Goal: Task Accomplishment & Management: Manage account settings

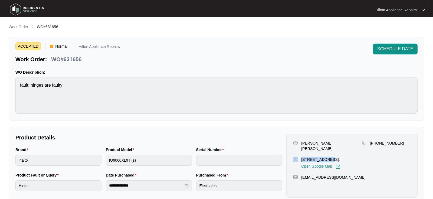
drag, startPoint x: 326, startPoint y: 154, endPoint x: 298, endPoint y: 152, distance: 27.4
click at [298, 157] on div "[STREET_ADDRESS], Open Google Map" at bounding box center [327, 163] width 69 height 12
copy div "16 Friendship"
click at [10, 29] on p "Work Order" at bounding box center [19, 26] width 20 height 5
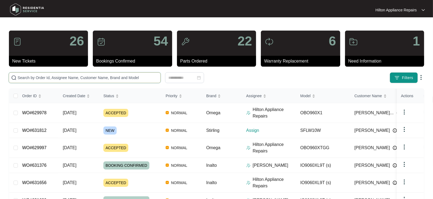
click at [28, 77] on input "text" at bounding box center [88, 78] width 141 height 6
paste input "631703"
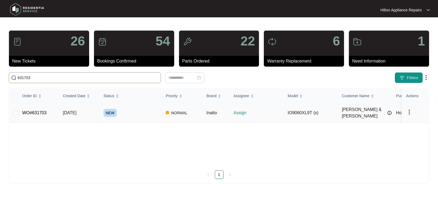
type input "631703"
click at [73, 111] on span "[DATE]" at bounding box center [70, 113] width 14 height 5
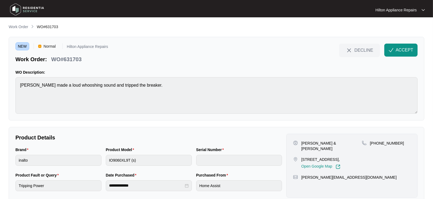
scroll to position [14, 0]
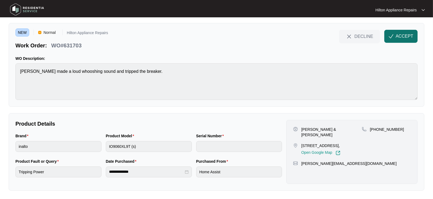
click at [398, 37] on span "ACCEPT" at bounding box center [405, 36] width 18 height 7
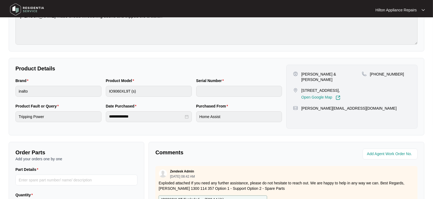
scroll to position [0, 0]
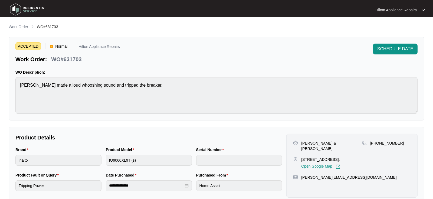
drag, startPoint x: 335, startPoint y: 153, endPoint x: 301, endPoint y: 152, distance: 34.4
click at [301, 157] on div "[STREET_ADDRESS], Open Google Map" at bounding box center [327, 163] width 69 height 12
copy p "[STREET_ADDRESS]"
drag, startPoint x: 325, startPoint y: 142, endPoint x: 302, endPoint y: 143, distance: 23.6
click at [302, 143] on p "[PERSON_NAME] & [PERSON_NAME]" at bounding box center [332, 146] width 61 height 11
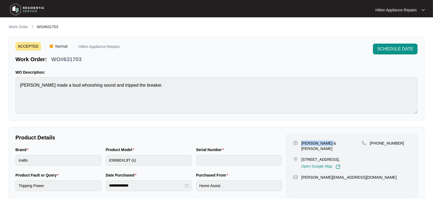
copy p "[PERSON_NAME] & [PERSON_NAME]"
drag, startPoint x: 338, startPoint y: 143, endPoint x: 325, endPoint y: 143, distance: 13.3
click at [325, 143] on div "[PERSON_NAME] & [PERSON_NAME]" at bounding box center [327, 146] width 69 height 11
copy p "[PERSON_NAME]"
drag, startPoint x: 395, startPoint y: 143, endPoint x: 377, endPoint y: 143, distance: 18.2
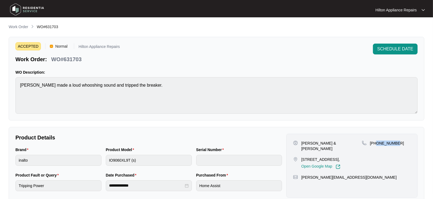
click at [377, 143] on p "[PHONE_NUMBER]" at bounding box center [387, 143] width 34 height 5
copy p "433012088"
drag, startPoint x: 349, startPoint y: 176, endPoint x: 300, endPoint y: 179, distance: 48.6
click at [300, 179] on div "[PERSON_NAME][EMAIL_ADDRESS][DOMAIN_NAME]" at bounding box center [352, 177] width 118 height 5
copy p "[PERSON_NAME][EMAIL_ADDRESS][DOMAIN_NAME]"
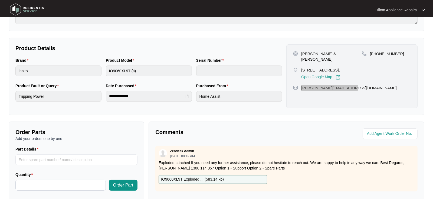
scroll to position [90, 0]
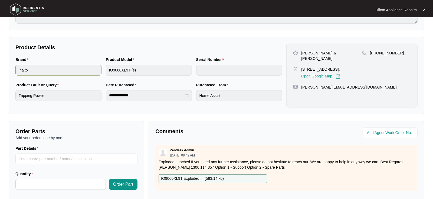
click at [29, 70] on div "Brand inalto Product Model IO9060XL9T (s) Serial Number" at bounding box center [148, 69] width 271 height 25
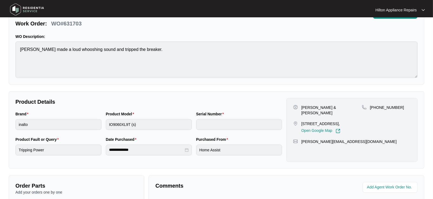
scroll to position [0, 0]
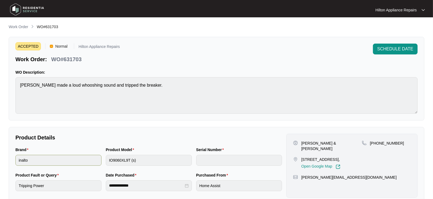
click at [79, 159] on div "Brand inalto Product Model IO9060XL9T (s) Serial Number" at bounding box center [148, 159] width 271 height 25
drag, startPoint x: 84, startPoint y: 57, endPoint x: 48, endPoint y: 61, distance: 36.0
click at [48, 61] on div "Work Order: WO#631703" at bounding box center [67, 58] width 105 height 9
copy div "WO#631703"
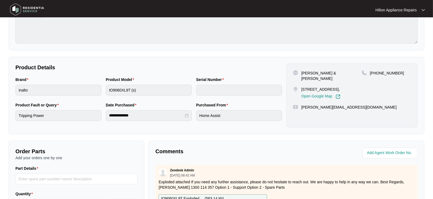
scroll to position [60, 0]
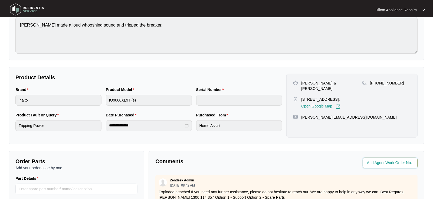
click at [372, 164] on input "string" at bounding box center [390, 163] width 47 height 7
type input "41677"
click at [235, 161] on p "Comments" at bounding box center [218, 162] width 127 height 8
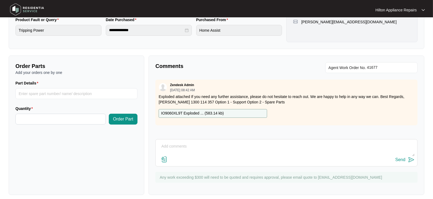
scroll to position [160, 0]
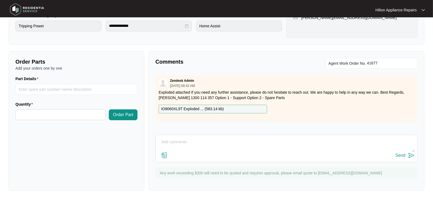
click at [178, 141] on textarea at bounding box center [286, 145] width 257 height 14
paste textarea "Called [PERSON_NAME] LMTC & texted"
type textarea "Called [PERSON_NAME] LMTC & texted"
click at [398, 155] on div "Send" at bounding box center [401, 155] width 10 height 5
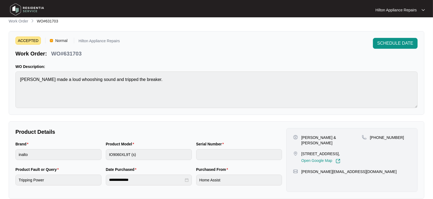
scroll to position [0, 0]
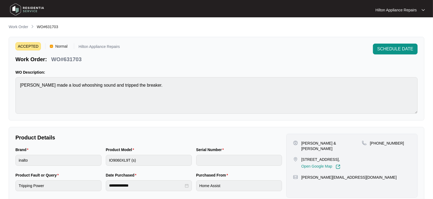
drag, startPoint x: 16, startPoint y: 26, endPoint x: 37, endPoint y: 28, distance: 21.7
click at [16, 26] on p "Work Order" at bounding box center [19, 26] width 20 height 5
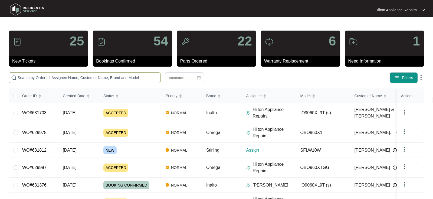
click at [27, 76] on input "text" at bounding box center [88, 78] width 141 height 6
paste input "631706"
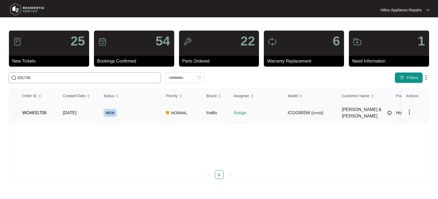
type input "631706"
click at [80, 107] on td "[DATE]" at bounding box center [79, 113] width 41 height 20
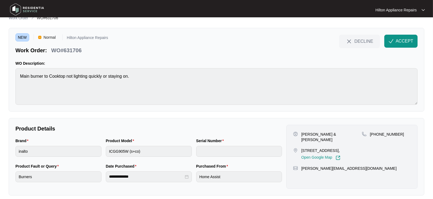
scroll to position [14, 0]
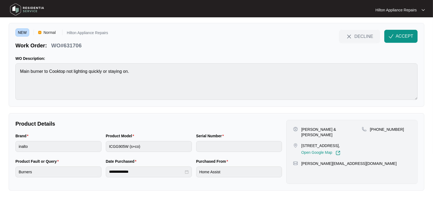
drag, startPoint x: 403, startPoint y: 35, endPoint x: 398, endPoint y: 41, distance: 7.7
click at [402, 35] on span "ACCEPT" at bounding box center [405, 36] width 18 height 7
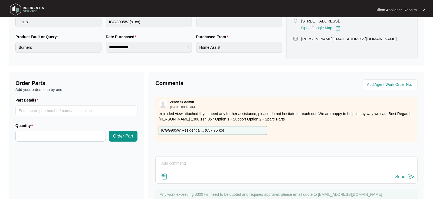
scroll to position [160, 0]
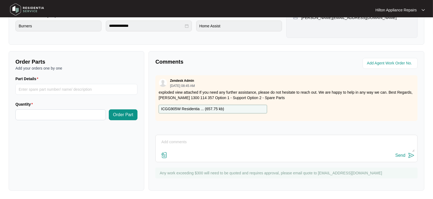
click at [208, 109] on p "ICGG905W Residentia ... ( 657.75 kb )" at bounding box center [192, 109] width 63 height 6
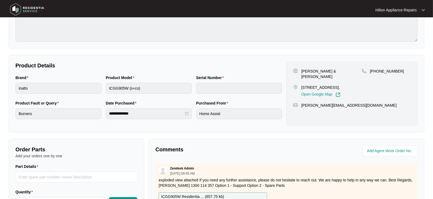
scroll to position [39, 0]
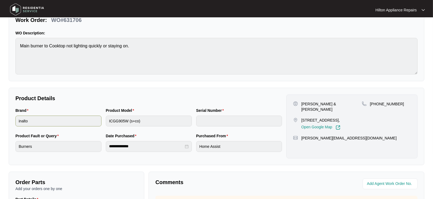
click at [98, 122] on div "Brand inalto Product Model ICGG905W (s+co) Serial Number" at bounding box center [148, 120] width 271 height 25
click at [8, 45] on main "**********" at bounding box center [216, 140] width 433 height 359
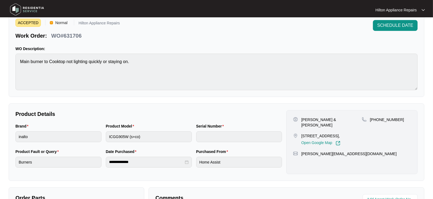
scroll to position [0, 0]
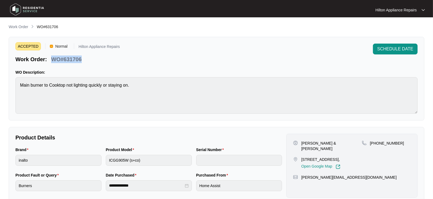
drag, startPoint x: 78, startPoint y: 60, endPoint x: 50, endPoint y: 56, distance: 27.6
click at [50, 56] on div "Work Order: WO#631706" at bounding box center [67, 58] width 105 height 9
click at [91, 57] on div "Work Order: WO#631706" at bounding box center [67, 58] width 105 height 9
drag, startPoint x: 85, startPoint y: 59, endPoint x: 52, endPoint y: 59, distance: 33.1
click at [52, 59] on div "Work Order: WO#631706" at bounding box center [67, 58] width 105 height 9
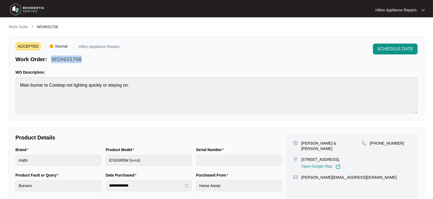
copy p "WO#631706"
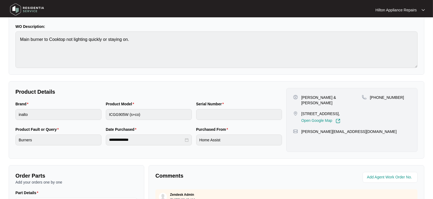
scroll to position [90, 0]
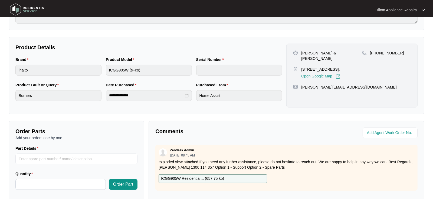
click at [271, 139] on div "Comments Zendesk Admin [DATE] 08:45 AM exploded view attached If you need any f…" at bounding box center [287, 191] width 276 height 140
click at [377, 131] on input "string" at bounding box center [390, 133] width 47 height 7
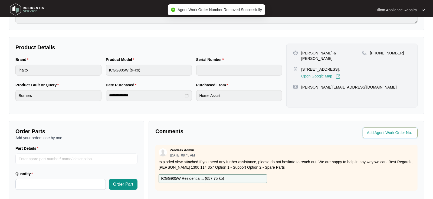
drag, startPoint x: 381, startPoint y: 132, endPoint x: 388, endPoint y: 131, distance: 7.3
click at [381, 132] on input "string" at bounding box center [390, 133] width 47 height 7
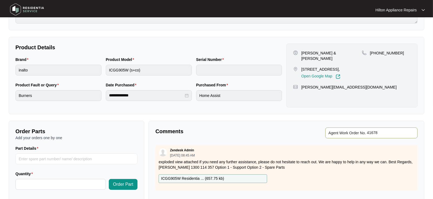
type input "41678"
click at [267, 137] on div "Comments" at bounding box center [219, 133] width 133 height 11
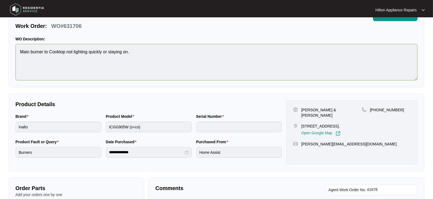
scroll to position [0, 0]
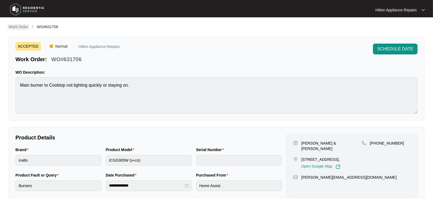
drag, startPoint x: 17, startPoint y: 26, endPoint x: 20, endPoint y: 28, distance: 3.3
click at [18, 26] on p "Work Order" at bounding box center [19, 26] width 20 height 5
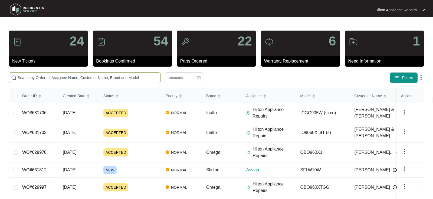
click at [41, 76] on input "text" at bounding box center [88, 78] width 141 height 6
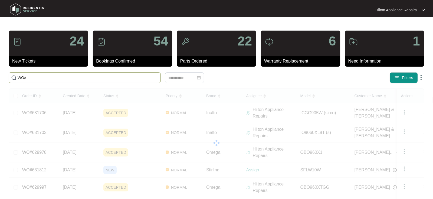
paste input "631707"
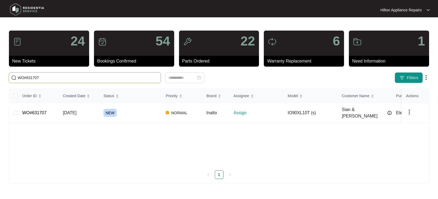
type input "WO#631707"
click at [75, 111] on span "[DATE]" at bounding box center [70, 113] width 14 height 5
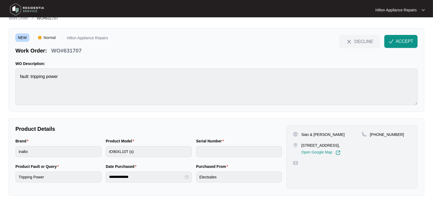
scroll to position [14, 0]
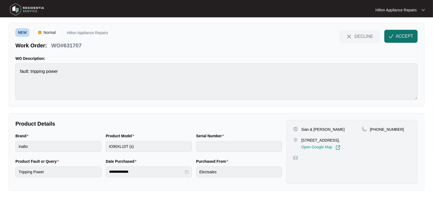
click at [401, 35] on span "ACCEPT" at bounding box center [405, 36] width 18 height 7
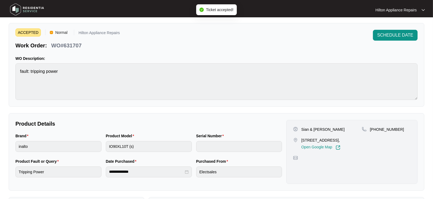
drag, startPoint x: 344, startPoint y: 141, endPoint x: 302, endPoint y: 140, distance: 42.6
click at [302, 140] on p "[STREET_ADDRESS]," at bounding box center [321, 140] width 39 height 5
copy p "[STREET_ADDRESS] Yanchep"
drag, startPoint x: 306, startPoint y: 129, endPoint x: 300, endPoint y: 128, distance: 6.0
click at [300, 128] on div "Sian & [PERSON_NAME]" at bounding box center [327, 129] width 69 height 5
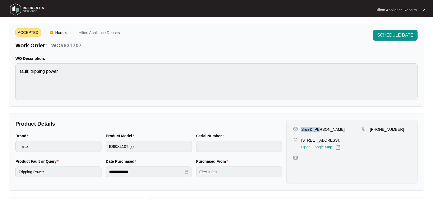
copy p "Sian & [PERSON_NAME]"
drag, startPoint x: 396, startPoint y: 128, endPoint x: 377, endPoint y: 128, distance: 18.7
click at [377, 128] on p "[PHONE_NUMBER]" at bounding box center [387, 129] width 34 height 5
click at [61, 145] on div "Brand inalto Product Model IO90XL10T (s) Serial Number" at bounding box center [148, 145] width 271 height 25
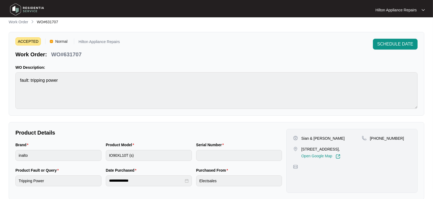
scroll to position [0, 0]
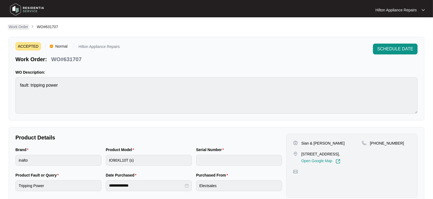
click at [15, 25] on p "Work Order" at bounding box center [19, 26] width 20 height 5
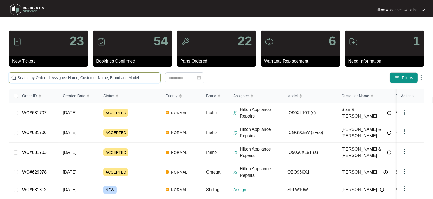
click at [29, 77] on input "text" at bounding box center [88, 78] width 141 height 6
paste input "WO#631703"
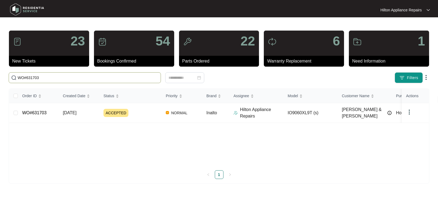
type input "WO#631703"
click at [72, 111] on span "[DATE]" at bounding box center [70, 113] width 14 height 5
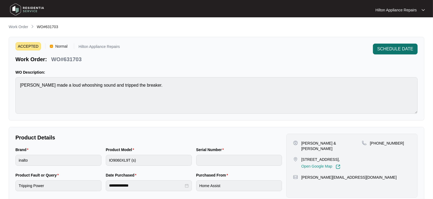
click at [399, 49] on span "SCHEDULE DATE" at bounding box center [396, 49] width 36 height 7
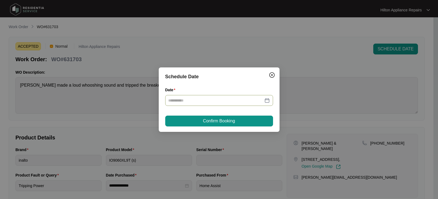
click at [268, 100] on div at bounding box center [219, 101] width 101 height 6
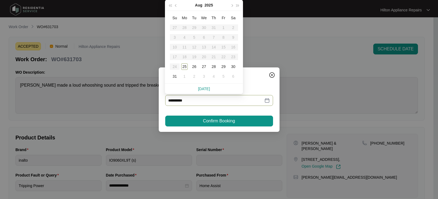
type input "**********"
click at [194, 66] on div "26" at bounding box center [194, 66] width 7 height 7
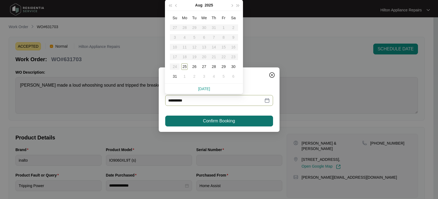
type input "**********"
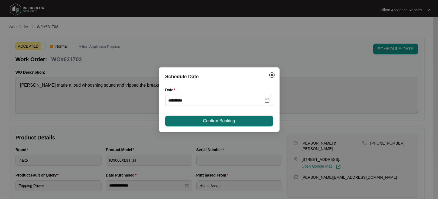
click at [205, 121] on span "Confirm Booking" at bounding box center [219, 121] width 32 height 7
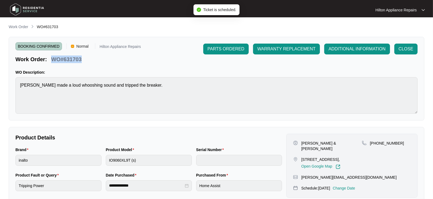
drag, startPoint x: 85, startPoint y: 60, endPoint x: 53, endPoint y: 58, distance: 32.6
click at [53, 58] on div "Work Order: WO#631703" at bounding box center [78, 58] width 126 height 9
click at [21, 28] on p "Work Order" at bounding box center [19, 26] width 20 height 5
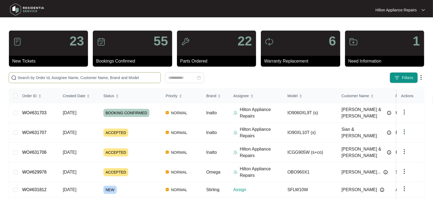
click at [33, 75] on input "text" at bounding box center [88, 78] width 141 height 6
paste input "WO#631703"
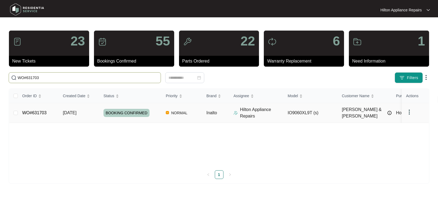
type input "WO#631703"
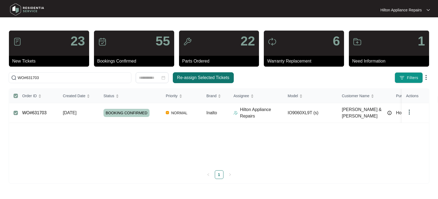
click at [189, 78] on span "Re-assign Selected Tickets" at bounding box center [203, 77] width 52 height 7
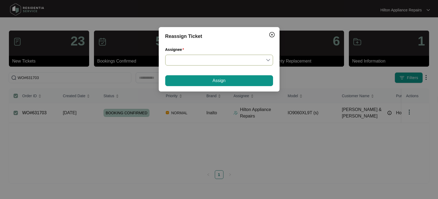
click at [269, 58] on input "Assignee" at bounding box center [219, 60] width 101 height 10
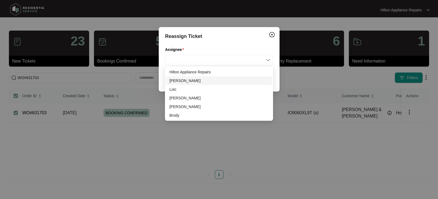
click at [182, 79] on div "[PERSON_NAME]" at bounding box center [218, 81] width 99 height 6
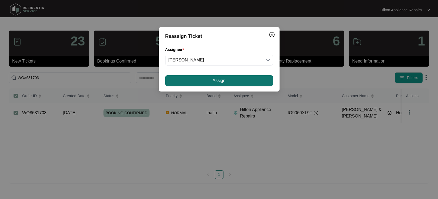
click at [219, 82] on span "Assign" at bounding box center [218, 80] width 13 height 7
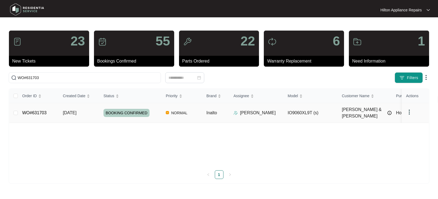
click at [74, 111] on div "Order ID Created Date Status Priority Brand Assignee Model Customer Name Purcha…" at bounding box center [219, 134] width 420 height 90
click at [73, 111] on span "[DATE]" at bounding box center [70, 113] width 14 height 5
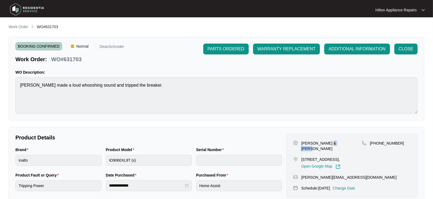
drag, startPoint x: 339, startPoint y: 145, endPoint x: 326, endPoint y: 143, distance: 13.7
click at [326, 143] on div "[PERSON_NAME] & [PERSON_NAME]" at bounding box center [327, 146] width 69 height 11
click at [17, 28] on p "Work Order" at bounding box center [19, 26] width 20 height 5
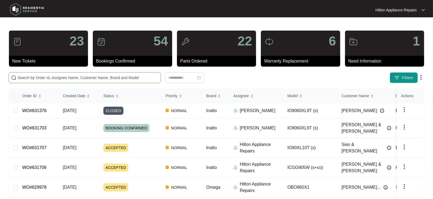
click at [33, 77] on input "text" at bounding box center [88, 78] width 141 height 6
paste input "WO#631706"
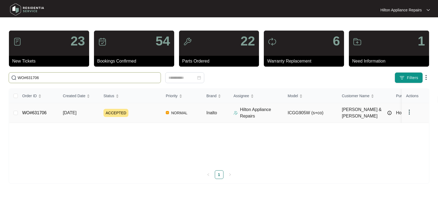
type input "WO#631706"
drag, startPoint x: 74, startPoint y: 113, endPoint x: 77, endPoint y: 111, distance: 3.2
click at [75, 113] on span "[DATE]" at bounding box center [70, 113] width 14 height 5
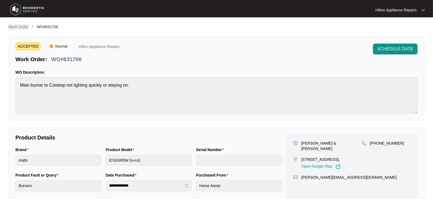
click at [16, 26] on p "Work Order" at bounding box center [19, 26] width 20 height 5
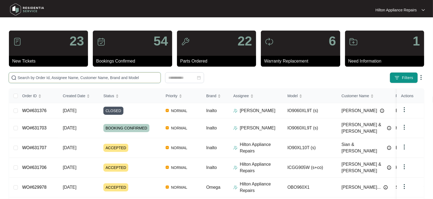
click at [29, 77] on input "text" at bounding box center [88, 78] width 141 height 6
paste input "631707"
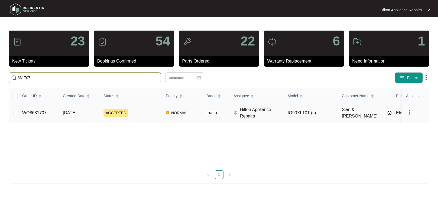
type input "631707"
click at [75, 114] on span "[DATE]" at bounding box center [70, 113] width 14 height 5
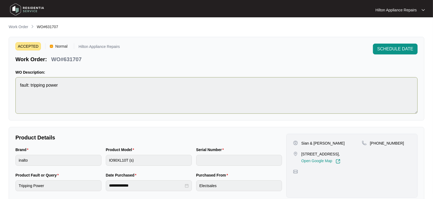
scroll to position [30, 0]
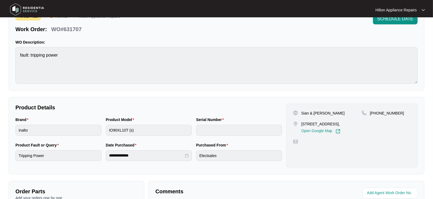
drag, startPoint x: 344, startPoint y: 124, endPoint x: 300, endPoint y: 124, distance: 44.4
click at [300, 124] on div "[STREET_ADDRESS], Open Google Map" at bounding box center [327, 127] width 69 height 12
click at [98, 129] on div "Brand inalto Product Model IO90XL10T (s) Serial Number" at bounding box center [148, 129] width 271 height 25
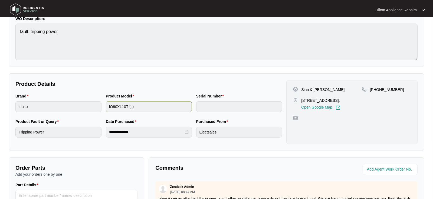
scroll to position [60, 0]
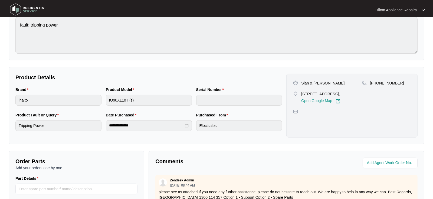
click at [153, 109] on div "Product Model IO90XL10T (s)" at bounding box center [149, 99] width 90 height 25
click at [105, 98] on div "Product Model IO90XL10T (s)" at bounding box center [149, 99] width 90 height 25
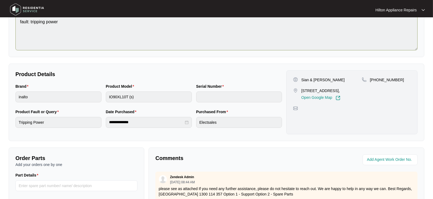
scroll to position [0, 0]
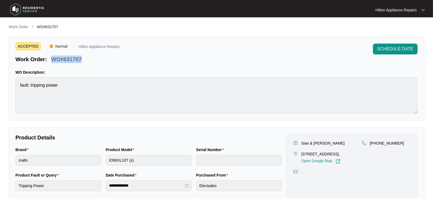
drag, startPoint x: 82, startPoint y: 62, endPoint x: 48, endPoint y: 60, distance: 33.9
click at [48, 60] on div "Work Order: WO#631707" at bounding box center [48, 58] width 71 height 9
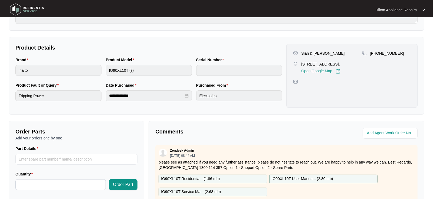
scroll to position [90, 0]
click at [379, 132] on input "string" at bounding box center [390, 133] width 47 height 7
type input "41679"
click at [301, 136] on div "Agent Work Order No." at bounding box center [353, 133] width 129 height 11
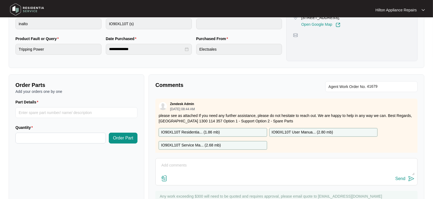
scroll to position [160, 0]
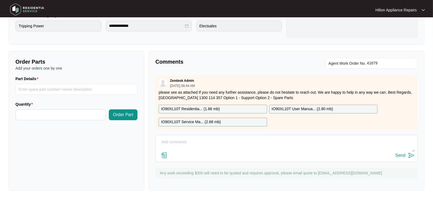
click at [172, 142] on textarea at bounding box center [286, 145] width 257 height 14
paste textarea "Called [PERSON_NAME] & [PERSON_NAME] LMTC & texted"
type textarea "Called [PERSON_NAME] & [PERSON_NAME] LMTC & texted"
click at [402, 155] on div "Send" at bounding box center [401, 155] width 10 height 5
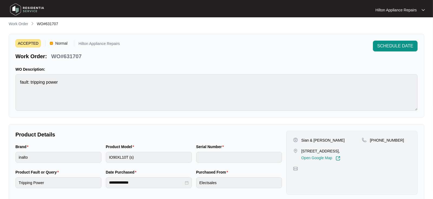
scroll to position [0, 0]
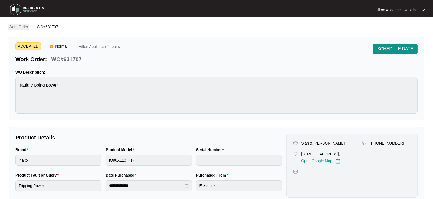
click at [16, 28] on p "Work Order" at bounding box center [19, 26] width 20 height 5
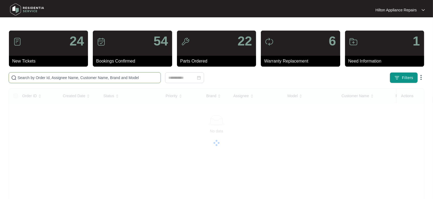
click at [35, 77] on input "text" at bounding box center [88, 78] width 141 height 6
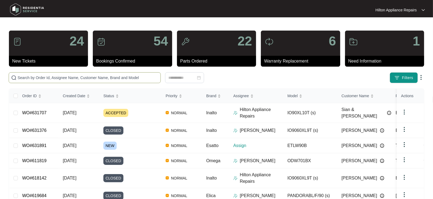
paste input "631812"
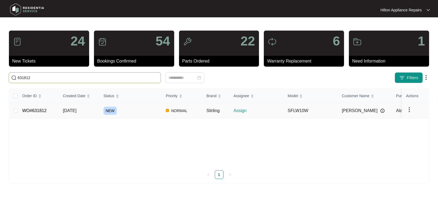
type input "631812"
click at [74, 109] on span "[DATE]" at bounding box center [70, 110] width 14 height 5
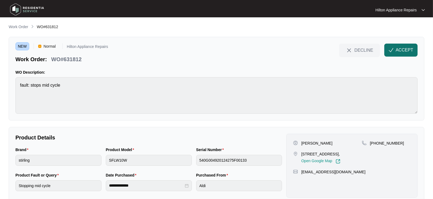
click at [403, 48] on span "ACCEPT" at bounding box center [405, 50] width 18 height 7
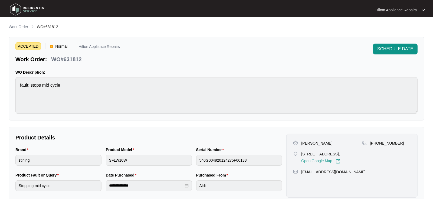
drag, startPoint x: 311, startPoint y: 158, endPoint x: 301, endPoint y: 154, distance: 10.8
click at [301, 154] on div "[STREET_ADDRESS], Open Google Map" at bounding box center [327, 157] width 69 height 12
drag, startPoint x: 320, startPoint y: 143, endPoint x: 300, endPoint y: 144, distance: 19.5
click at [300, 144] on div "[PERSON_NAME]" at bounding box center [327, 143] width 69 height 5
drag, startPoint x: 336, startPoint y: 142, endPoint x: 321, endPoint y: 140, distance: 14.5
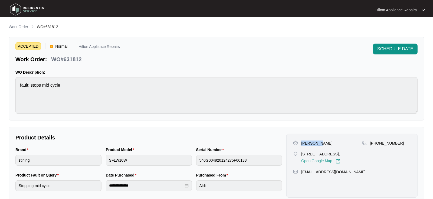
click at [321, 140] on div "[PERSON_NAME][GEOGRAPHIC_DATA][STREET_ADDRESS], Open Google Map [PHONE_NUMBER] …" at bounding box center [352, 166] width 131 height 64
drag, startPoint x: 396, startPoint y: 142, endPoint x: 378, endPoint y: 141, distance: 18.5
click at [378, 141] on p "[PHONE_NUMBER]" at bounding box center [387, 143] width 34 height 5
drag, startPoint x: 354, startPoint y: 175, endPoint x: 302, endPoint y: 179, distance: 52.2
click at [302, 175] on div "[EMAIL_ADDRESS][DOMAIN_NAME]" at bounding box center [352, 171] width 118 height 5
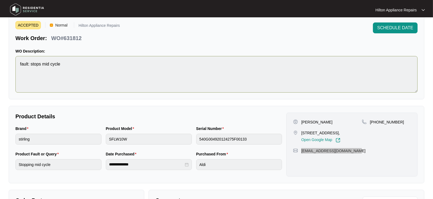
scroll to position [30, 0]
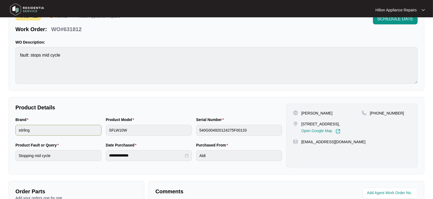
click at [88, 128] on div "Brand stirling Product Model SFLW10W Serial Number 540G004920124275F00133" at bounding box center [148, 129] width 271 height 25
click at [93, 129] on div "Brand stirling Product Model SFLW10W Serial Number 540G004920124275F00133" at bounding box center [148, 129] width 271 height 25
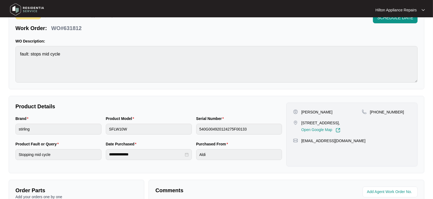
scroll to position [0, 0]
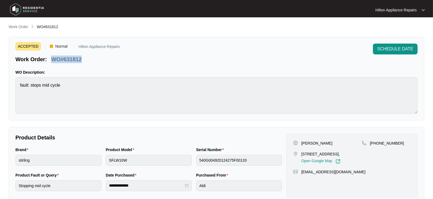
drag, startPoint x: 83, startPoint y: 58, endPoint x: 52, endPoint y: 56, distance: 31.5
click at [52, 56] on div "Work Order: WO#631812" at bounding box center [67, 58] width 105 height 9
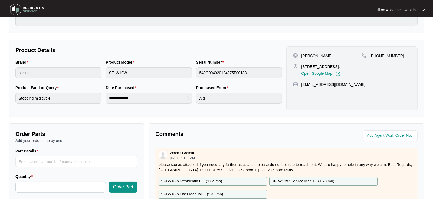
scroll to position [120, 0]
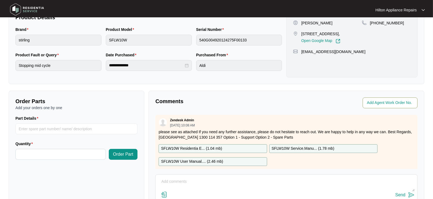
click at [384, 101] on input "string" at bounding box center [390, 103] width 47 height 7
type input "41682"
click at [253, 105] on div "Comments" at bounding box center [219, 103] width 133 height 11
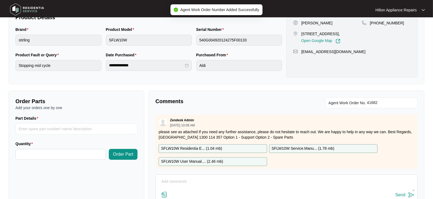
scroll to position [0, 0]
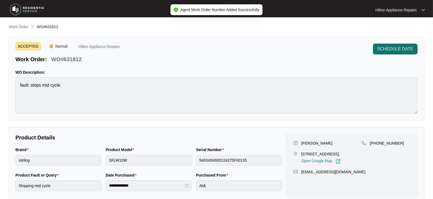
click at [388, 49] on span "SCHEDULE DATE" at bounding box center [396, 49] width 36 height 7
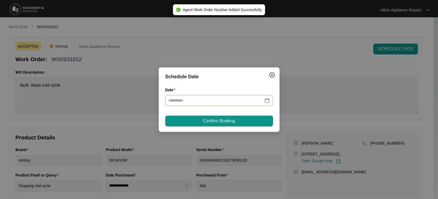
click at [266, 99] on div at bounding box center [219, 101] width 101 height 6
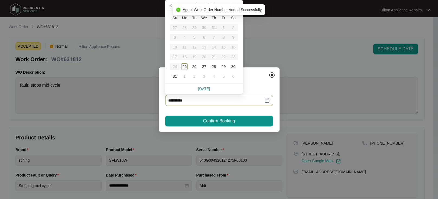
type input "**********"
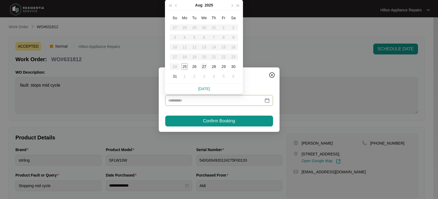
click at [203, 66] on div "27" at bounding box center [204, 66] width 7 height 7
type input "**********"
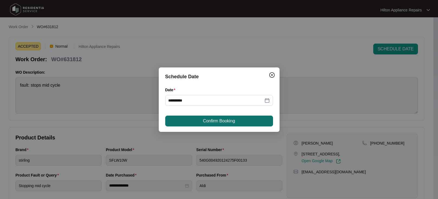
click at [212, 120] on span "Confirm Booking" at bounding box center [219, 121] width 32 height 7
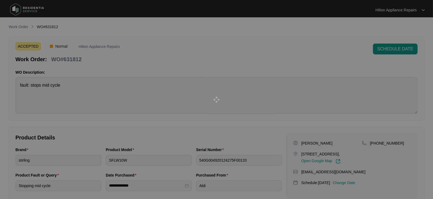
drag, startPoint x: 84, startPoint y: 60, endPoint x: 53, endPoint y: 59, distance: 30.9
click at [53, 59] on div at bounding box center [216, 99] width 433 height 199
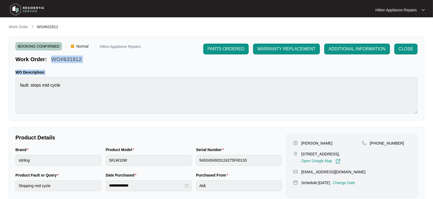
drag, startPoint x: 83, startPoint y: 63, endPoint x: 53, endPoint y: 58, distance: 31.3
click at [53, 58] on div "BOOKING CONFIRMED Normal Hilton Appliance Repairs Work Order: WO#631812 PARTS O…" at bounding box center [217, 79] width 416 height 84
click at [22, 26] on p "Work Order" at bounding box center [19, 26] width 20 height 5
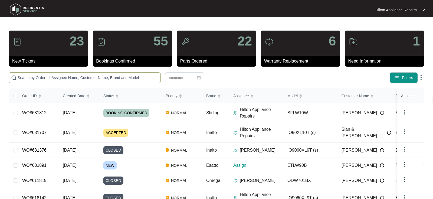
click at [29, 79] on input "text" at bounding box center [88, 78] width 141 height 6
paste input "WO#631812 WO Description:"
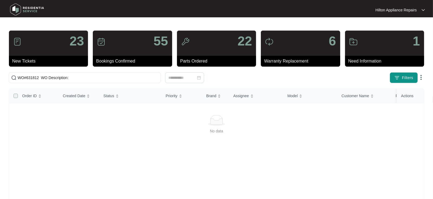
click at [16, 95] on label at bounding box center [16, 96] width 4 height 6
click at [15, 95] on label at bounding box center [16, 96] width 4 height 6
click at [14, 96] on label at bounding box center [16, 96] width 4 height 6
click at [14, 95] on label at bounding box center [16, 96] width 4 height 6
click at [60, 78] on input "WO#631812 WO Description:" at bounding box center [88, 78] width 141 height 6
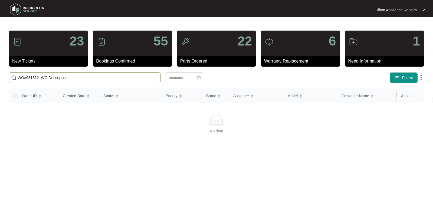
drag, startPoint x: 83, startPoint y: 77, endPoint x: 43, endPoint y: 80, distance: 39.7
click at [43, 80] on input "WO#631812 WO Description:" at bounding box center [88, 78] width 141 height 6
paste input "WO#631812 WO Description:"
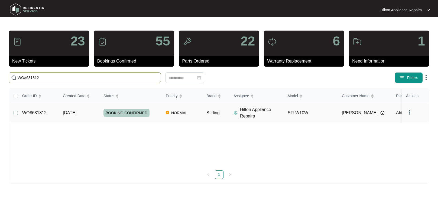
type input "WO#631812"
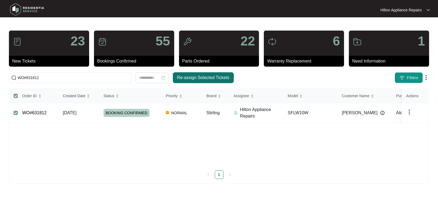
click at [203, 76] on span "Re-assign Selected Tickets" at bounding box center [203, 77] width 52 height 7
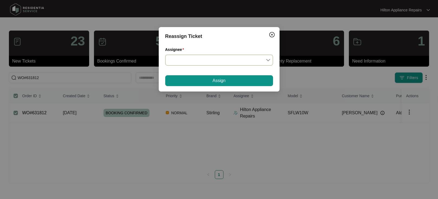
click at [267, 59] on input "Assignee" at bounding box center [219, 60] width 101 height 10
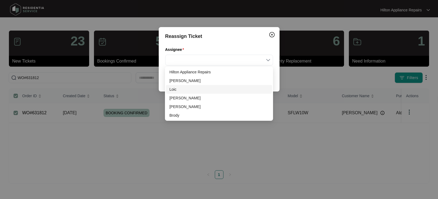
click at [178, 89] on div "Loic" at bounding box center [218, 89] width 99 height 6
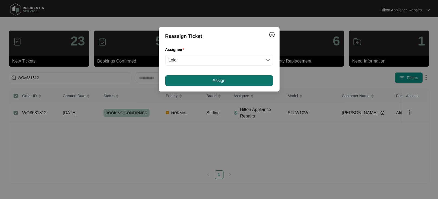
click at [208, 81] on button "Assign" at bounding box center [219, 80] width 108 height 11
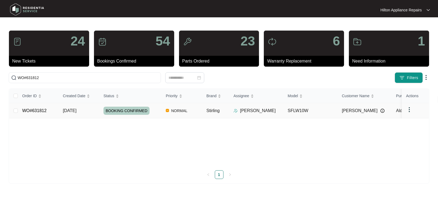
click at [71, 108] on div "Order ID Created Date Status Priority Brand Assignee Model Customer Name Purcha…" at bounding box center [219, 134] width 420 height 90
click at [75, 109] on span "[DATE]" at bounding box center [70, 110] width 14 height 5
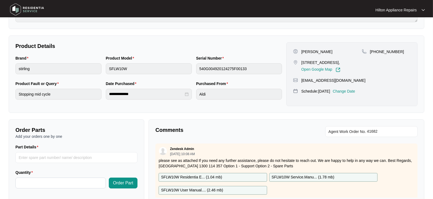
scroll to position [120, 0]
